Goal: Communication & Community: Answer question/provide support

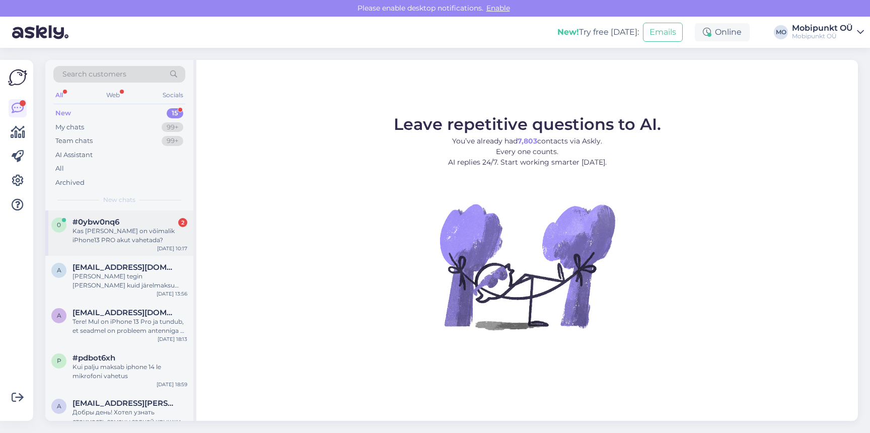
click at [119, 221] on span "#0ybw0nq6" at bounding box center [96, 222] width 47 height 9
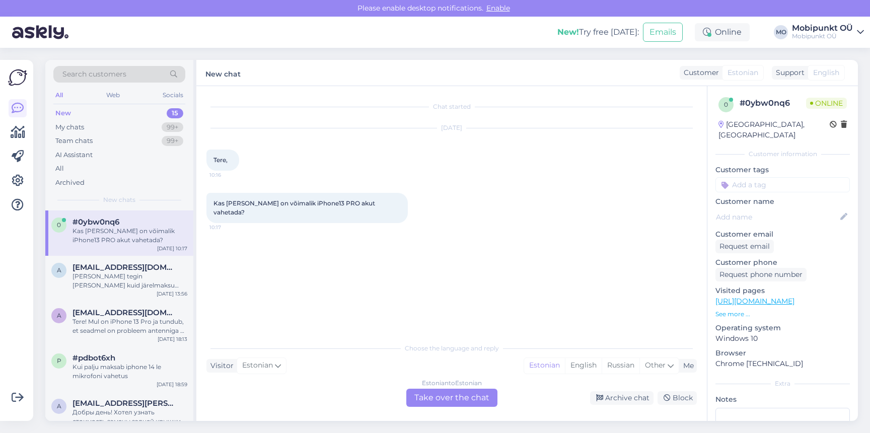
click at [441, 402] on div "Estonian to Estonian Take over the chat" at bounding box center [451, 398] width 91 height 18
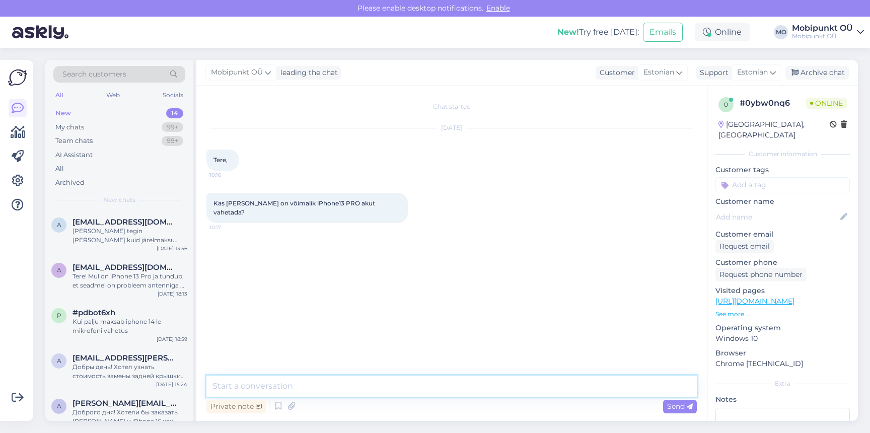
click at [392, 388] on textarea at bounding box center [451, 386] width 490 height 21
type textarea "Tere! Ikka saab :) Kuskil 1 tund võtab antud seadmele aku vahetus aega."
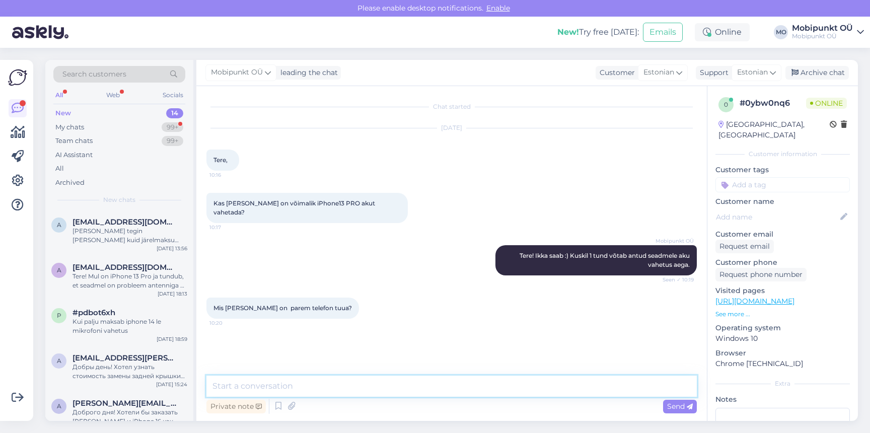
click at [454, 392] on textarea at bounding box center [451, 386] width 490 height 21
type textarea "V"
type textarea "Hea oleks kui jõuate tuua seadme enne kella 16.00"
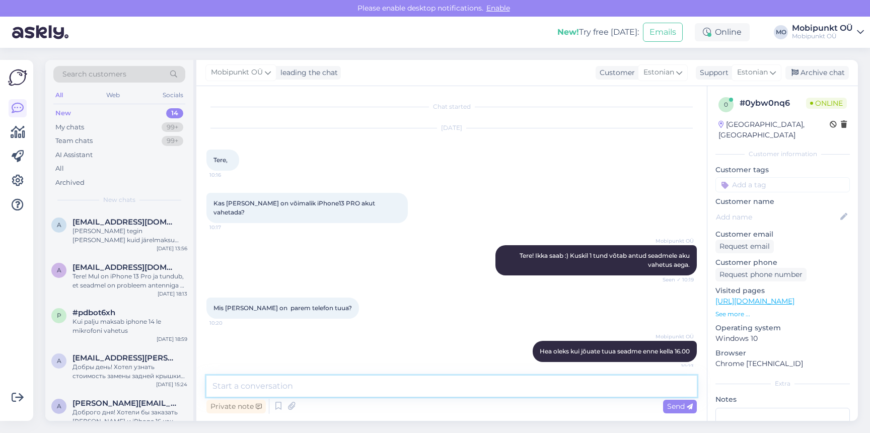
click at [387, 384] on textarea at bounding box center [451, 386] width 490 height 21
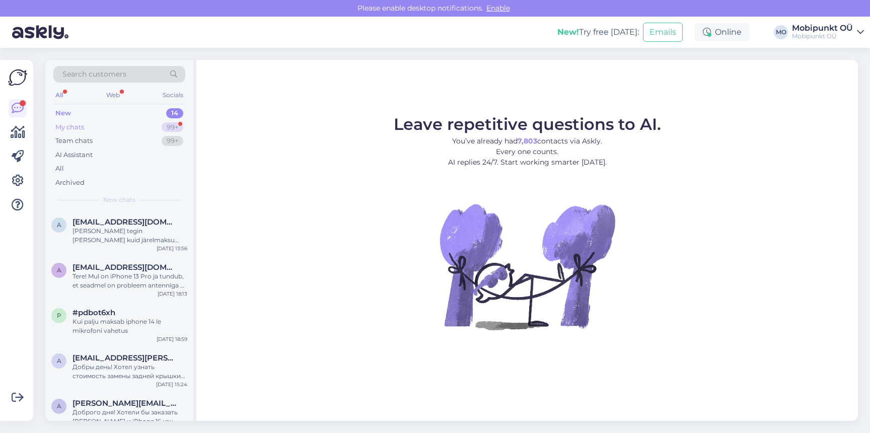
click at [111, 124] on div "My chats 99+" at bounding box center [119, 127] width 132 height 14
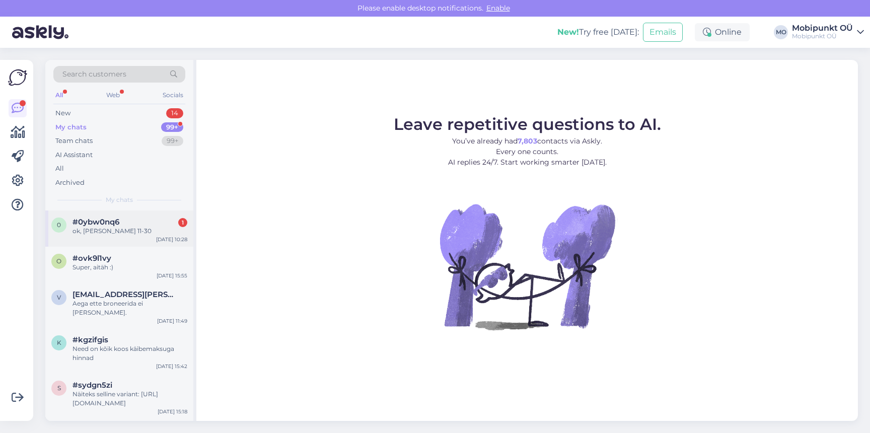
click at [107, 235] on div "ok, [PERSON_NAME] 11-30" at bounding box center [130, 231] width 115 height 9
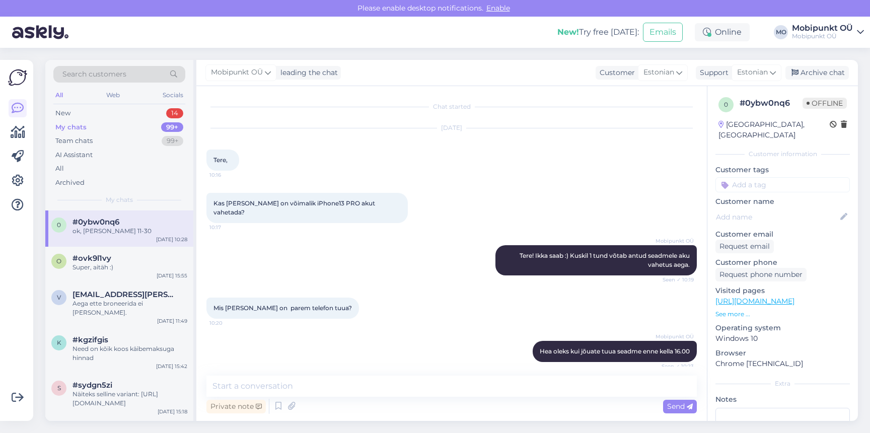
scroll to position [41, 0]
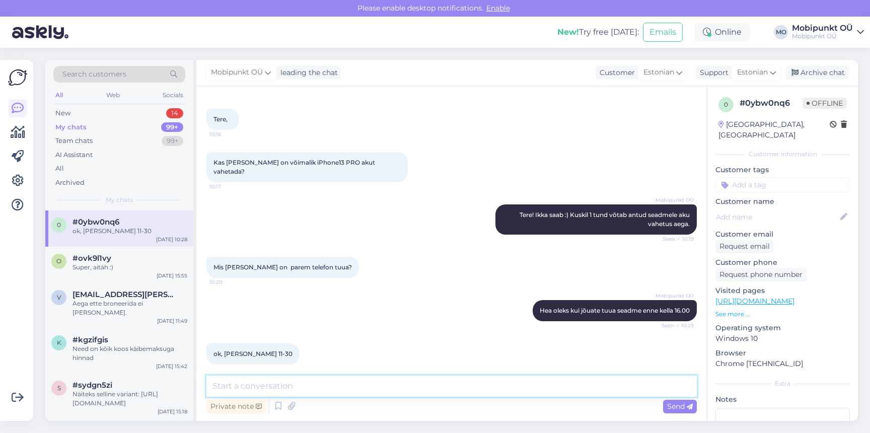
click at [336, 382] on textarea at bounding box center [451, 386] width 490 height 21
type textarea "o"
type textarea "Hästi, ootame Teid!"
